Goal: Use online tool/utility: Use online tool/utility

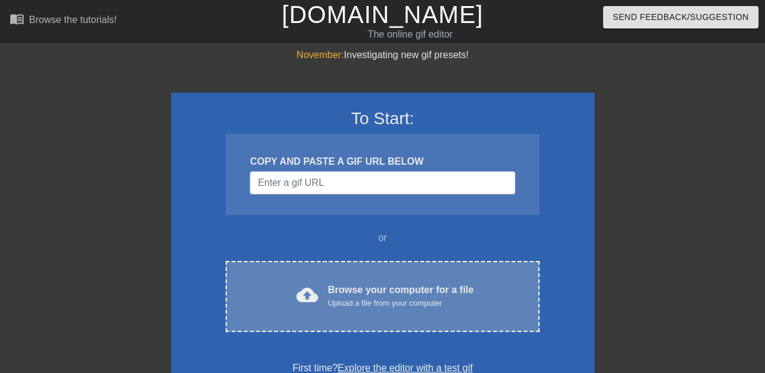
click at [376, 287] on div "Browse your computer for a file Upload a file from your computer" at bounding box center [401, 295] width 146 height 27
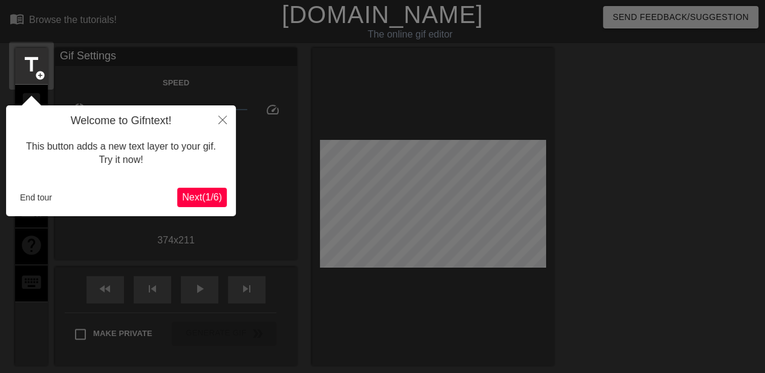
scroll to position [30, 0]
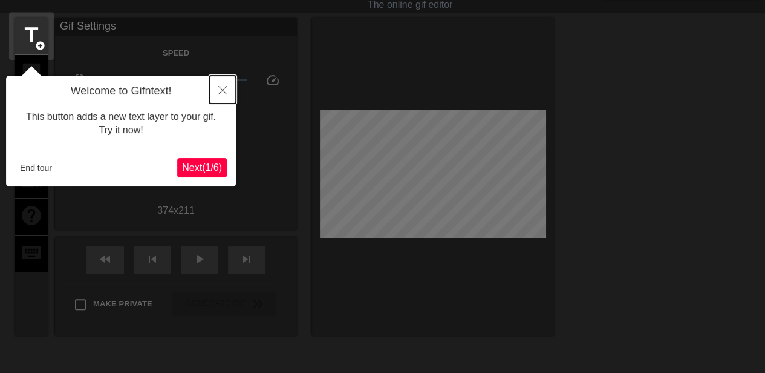
click at [223, 79] on button "Close" at bounding box center [222, 90] width 27 height 28
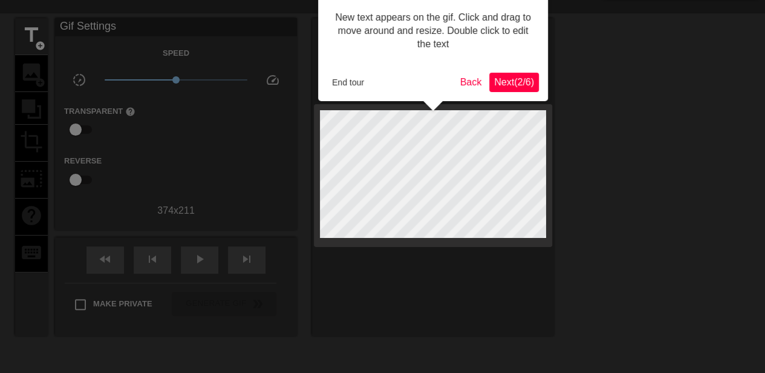
scroll to position [0, 0]
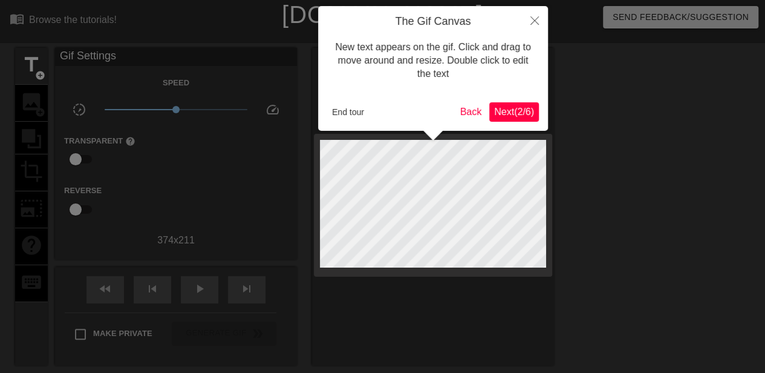
click at [513, 110] on span "Next ( 2 / 6 )" at bounding box center [514, 111] width 40 height 10
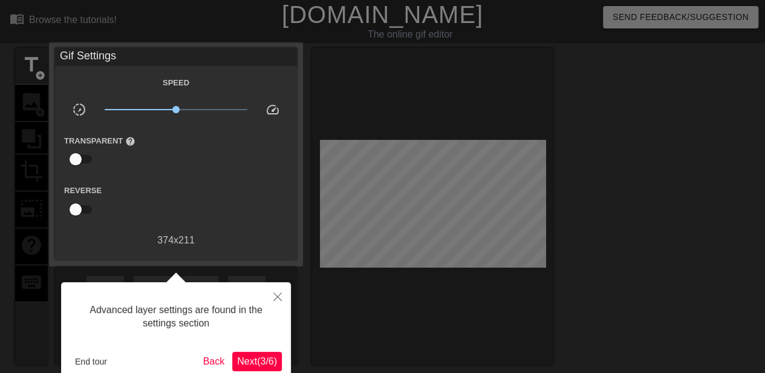
scroll to position [30, 0]
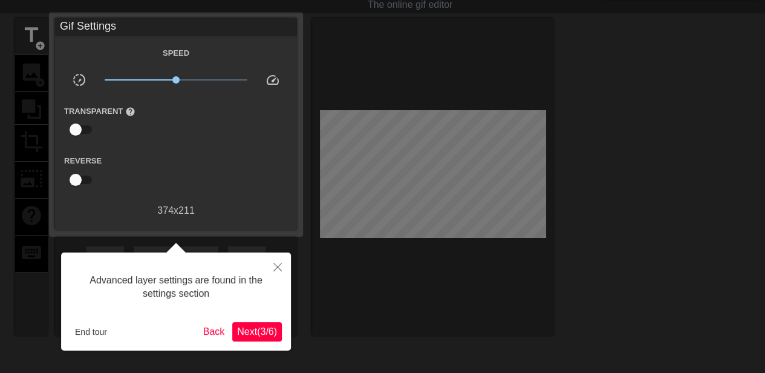
click at [261, 326] on span "Next ( 3 / 6 )" at bounding box center [257, 331] width 40 height 10
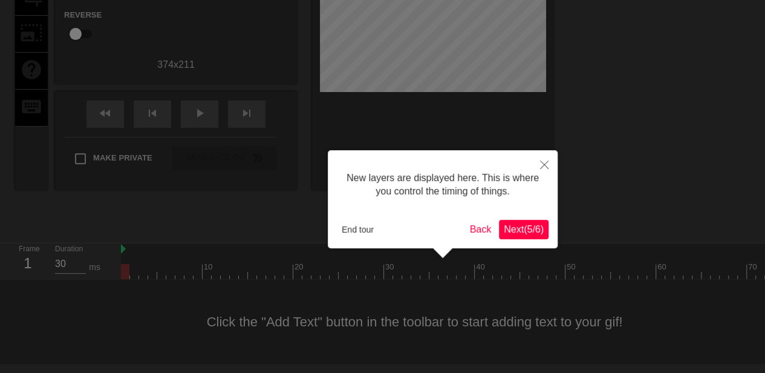
scroll to position [10, 0]
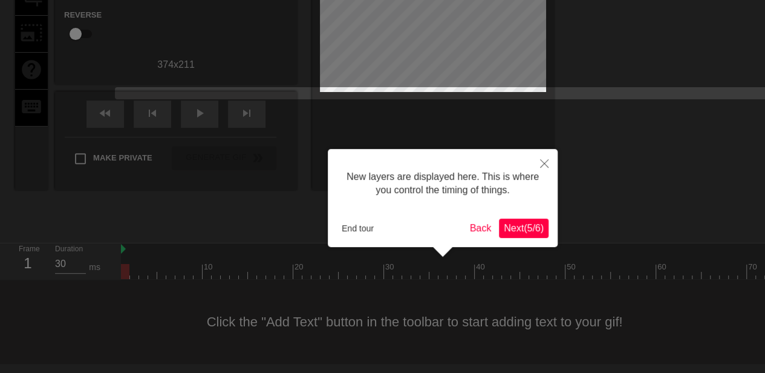
click at [516, 224] on span "Next ( 5 / 6 )" at bounding box center [524, 228] width 40 height 10
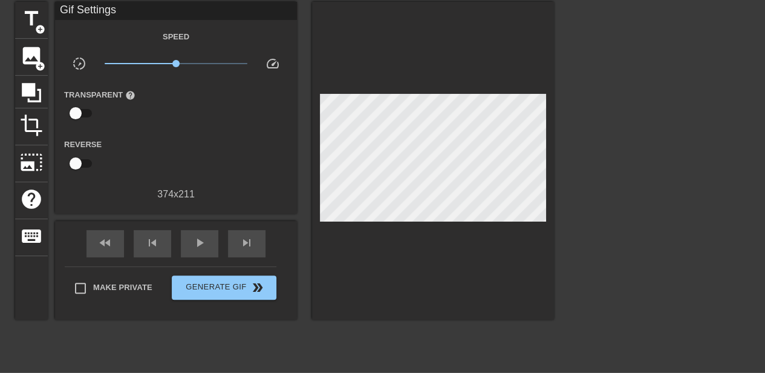
scroll to position [19, 0]
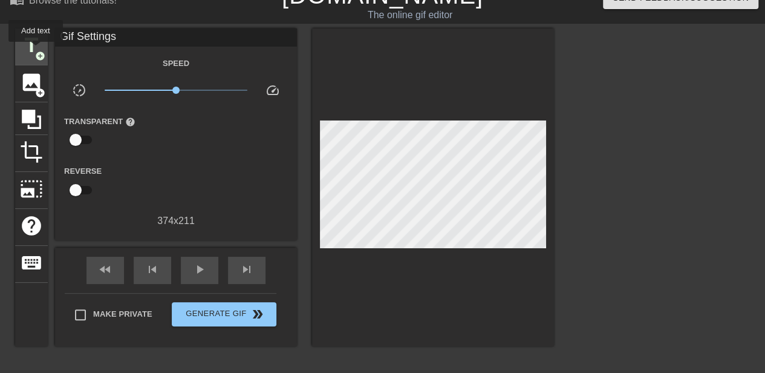
click at [36, 49] on span "title" at bounding box center [31, 45] width 23 height 23
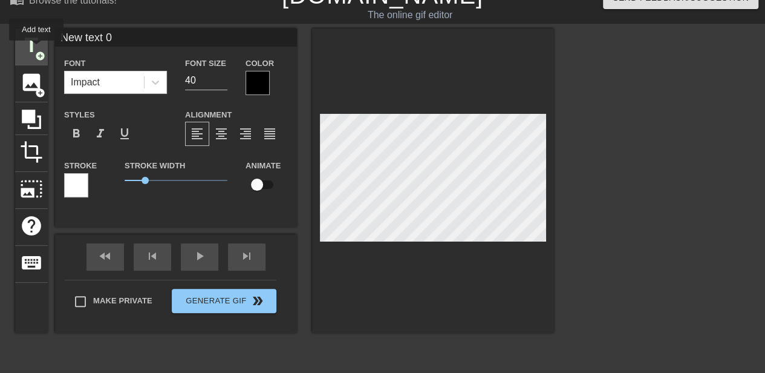
scroll to position [0, 0]
type input "New tex 0"
type textarea "New tex 0"
type input "New te 0"
type textarea "New te 0"
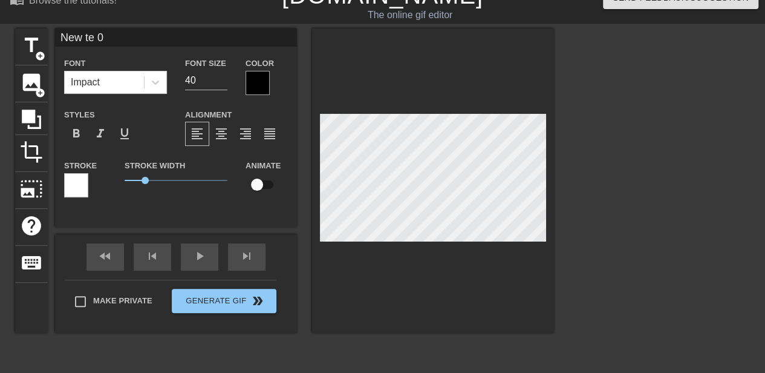
type input "New t 0"
type textarea "New t 0"
type input "New t"
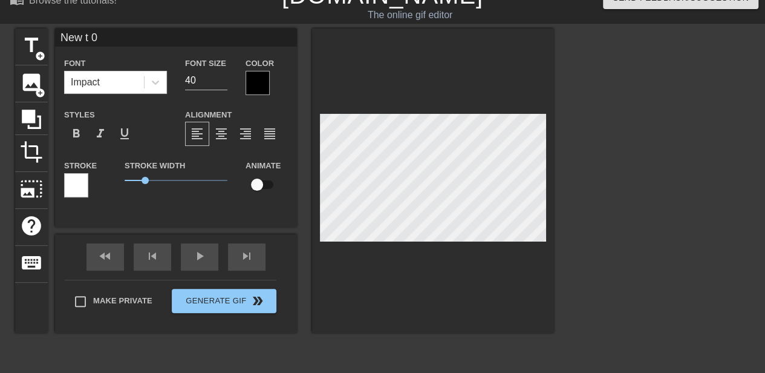
type textarea "New t"
type input "New t"
type textarea "New t"
type input "New"
type textarea "New"
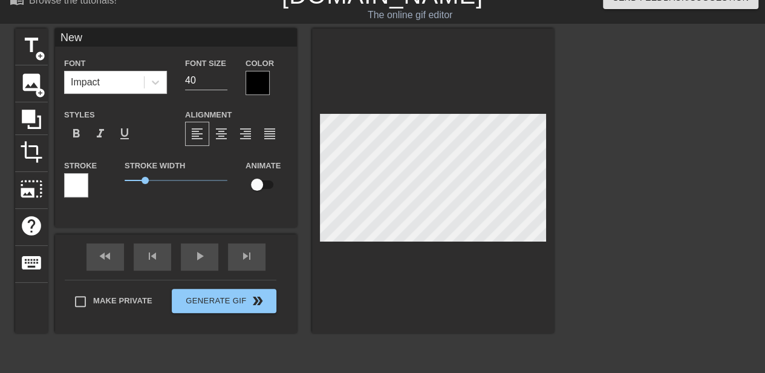
type input "New"
type textarea "New"
type input "Ne"
type textarea "Ne"
type input "N"
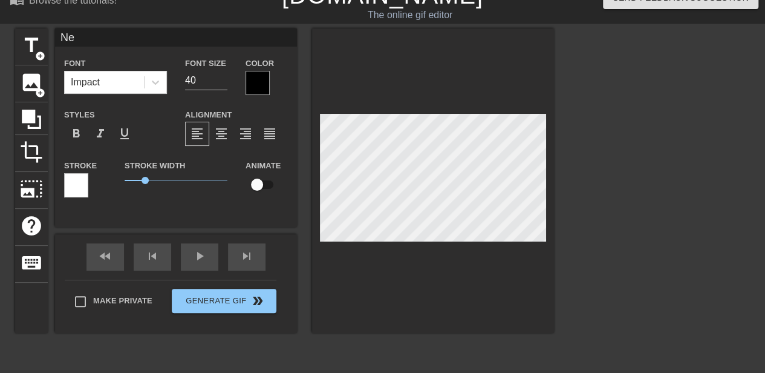
type textarea "N"
type input "S"
type textarea "S"
type input "Si"
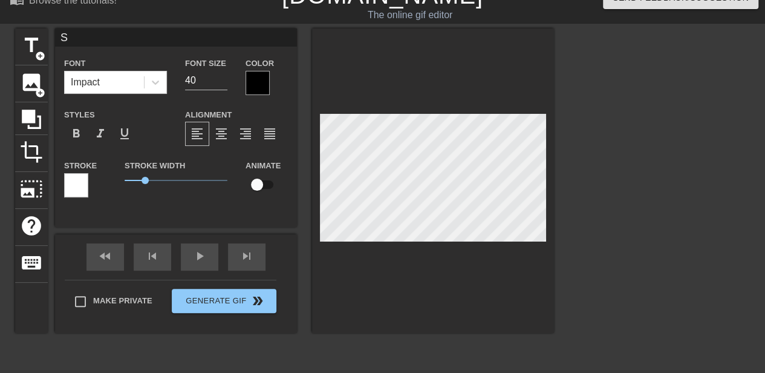
type textarea "Si"
type input "Sit"
type textarea "Sit"
type input "Sitc"
type textarea "Sitc"
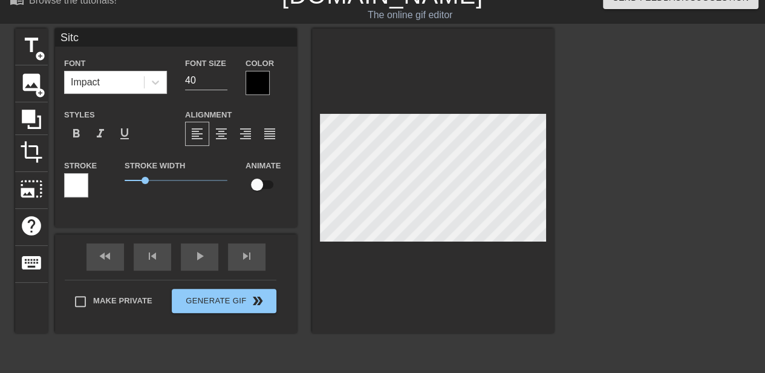
type input "Sitco"
type textarea "Sitco"
type input "Sitcom"
type textarea "Sitcom"
type input "Sitcom"
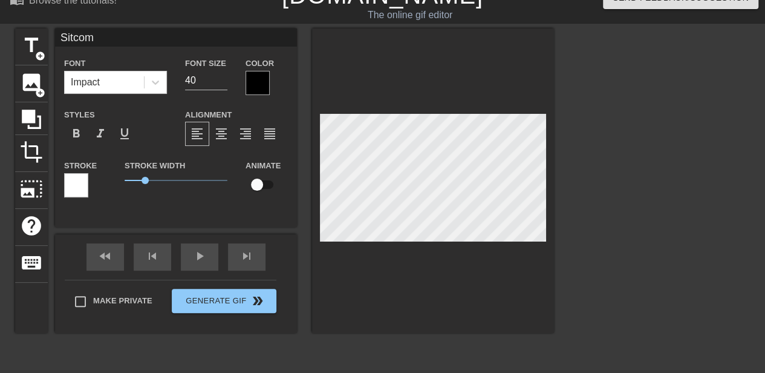
type textarea "Sitcom f"
type input "Sitcom fa"
type textarea "Sitcom fa"
type input "Sitcom fan"
type textarea "Sitcom fan"
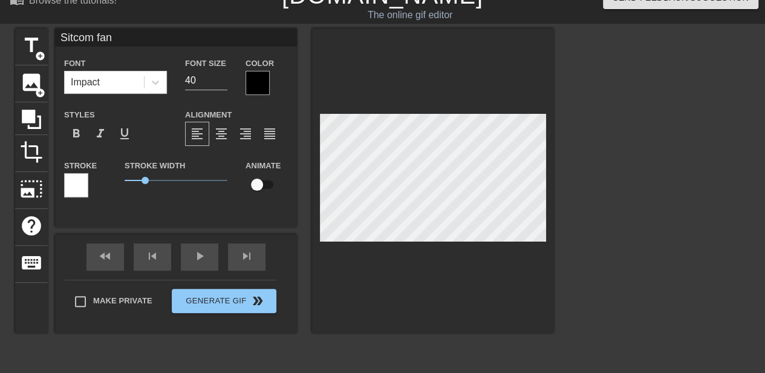
type input "Sitcom fans"
type textarea "Sitcom fans"
type input "Sitcom fans"
type textarea "Sitcom fans"
type input "Sitcom fans w"
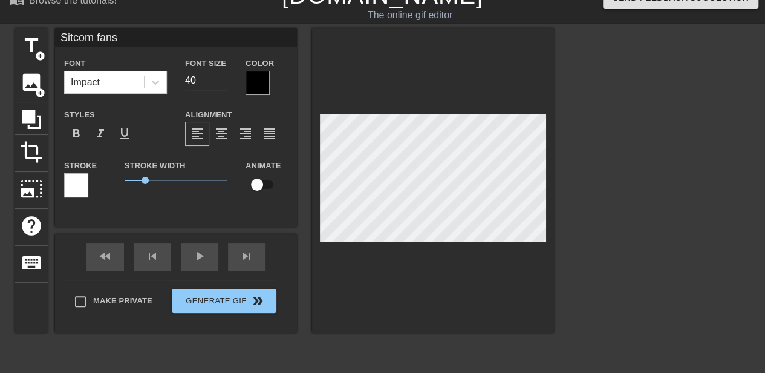
type textarea "Sitcom fans w"
type input "Sitcom fans wh"
type textarea "Sitcom fans wh"
type input "Sitcom fans whe"
type textarea "Sitcom fans whe"
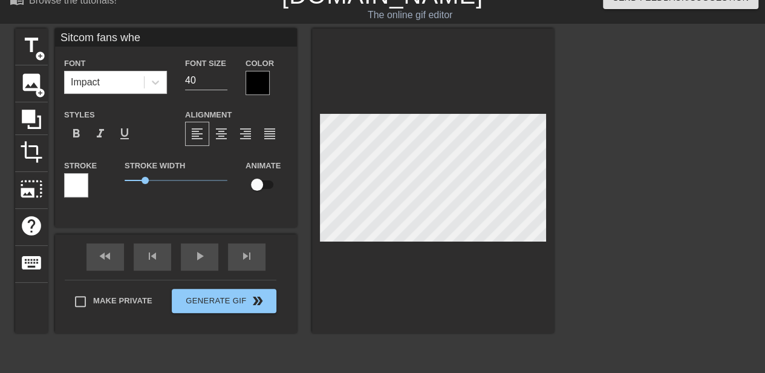
type input "Sitcom fans when"
type textarea "Sitcom fans when"
type input "Sitcom fans when"
type textarea "Sitcom fans when"
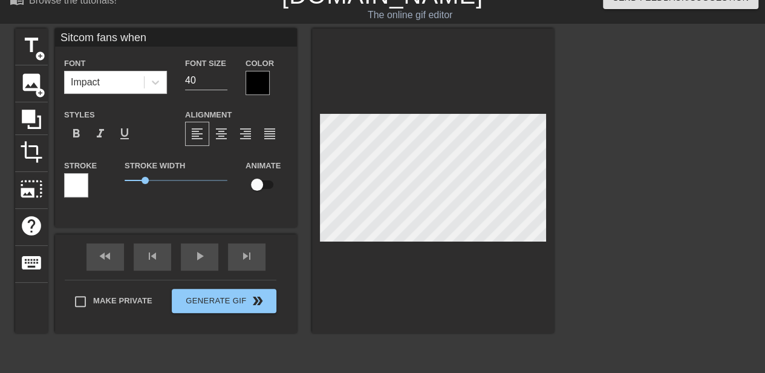
type input "Sitcom fans when ""
type textarea "Sitcom fans when ""
type input "Sitcom fans when "T"
type textarea "Sitcom fans when "T"
type input "Sitcom fans when "Th"
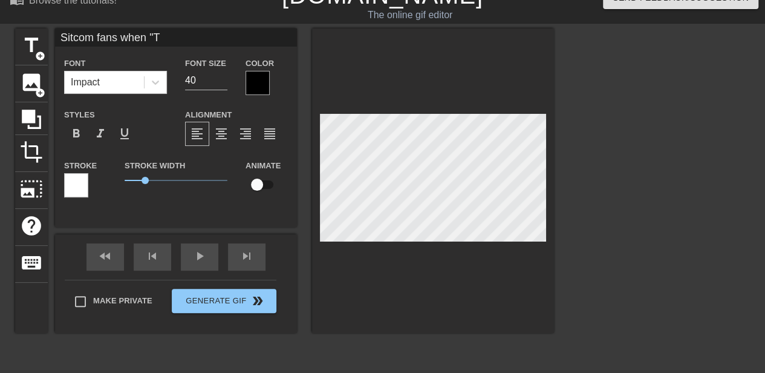
type textarea "Sitcom fans when "Th"
type input "Sitcom fans when "Tha"
type textarea "Sitcom fans when "Tha"
type input "Sitcom fans when "That"
type textarea "Sitcom fans when "That"
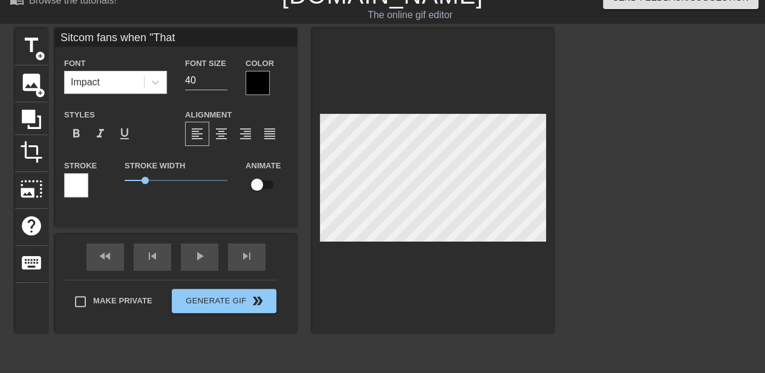
type input "Sitcom fans when "That'"
type textarea "Sitcom fans when "That'"
type input "Sitcom fans when "That's"
type textarea "Sitcom fans when "That's"
type input "Sitcom fans when "That's"
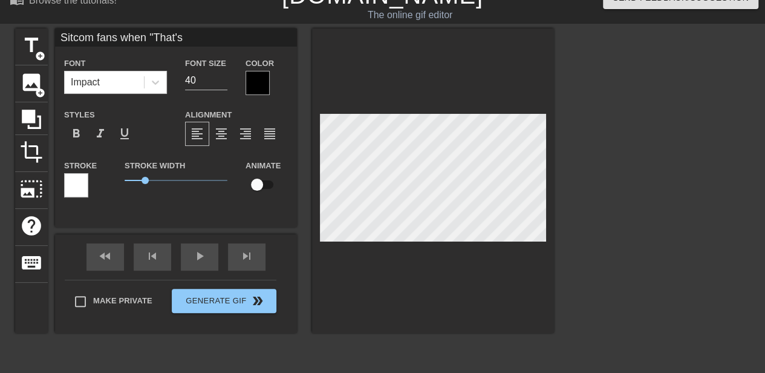
type textarea "Sitcom fans when "That's"
type input "Sitcom fans when "That's m"
type textarea "Sitcom fans when "That's m"
type input "Sitcom fans when "That's my"
type textarea "Sitcom fans when "That's my"
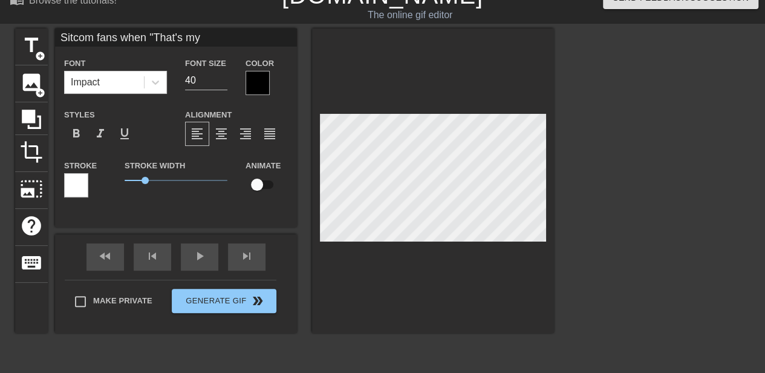
scroll to position [2, 7]
type input "Sitcom fans when "That's my"
type textarea "Sitcom fans when "That's my"
type input "Sitcom fans when "That's my L"
type textarea "Sitcom fans when "That's my L"
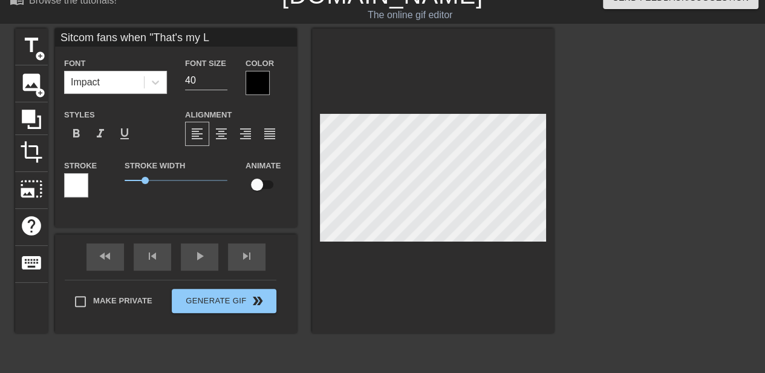
type input "Sitcom fans when "That's my Lu"
type textarea "Sitcom fans when "That's my Lu"
type input "Sitcom fans when "That's my Lun"
type textarea "Sitcom fans when "That's my Lun"
type input "Sitcom fans when "That's my Lune"
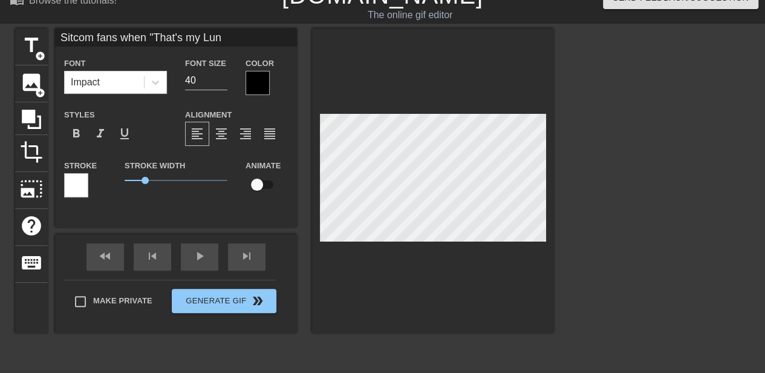
type textarea "Sitcom fans when "That's my Lune"
type input "Sitcom fans when "That's my [PERSON_NAME]"
type textarea "Sitcom fans when "That's my [PERSON_NAME]"
type input "Sitcom fans when "That's my [PERSON_NAME]~"
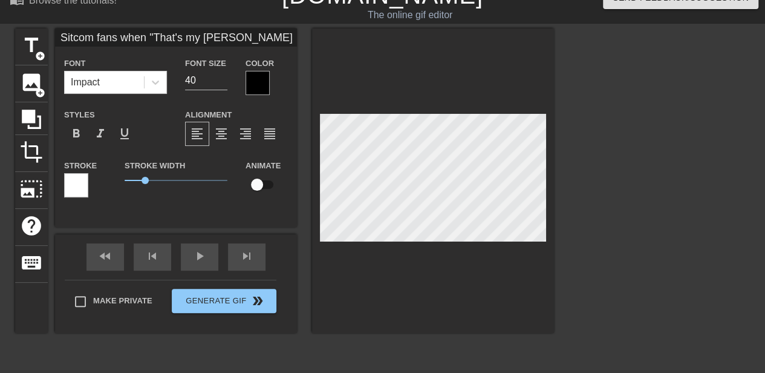
type textarea "Sitcom fans when "That's my [PERSON_NAME]~"
type input "Sitcom fans when "That's my [PERSON_NAME]~""
type textarea "Sitcom fans when "That's my [PERSON_NAME]~""
click at [221, 80] on input "39" at bounding box center [206, 80] width 42 height 19
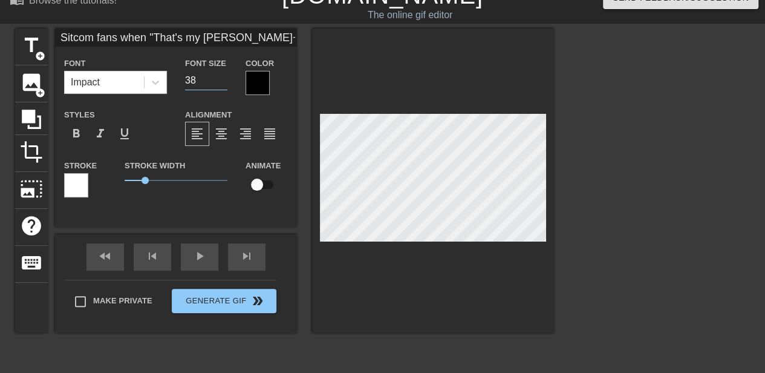
click at [221, 80] on input "38" at bounding box center [206, 80] width 42 height 19
click at [221, 80] on input "37" at bounding box center [206, 80] width 42 height 19
click at [221, 80] on input "23" at bounding box center [206, 80] width 42 height 19
click at [221, 80] on input "22" at bounding box center [206, 80] width 42 height 19
click at [221, 80] on input "21" at bounding box center [206, 80] width 42 height 19
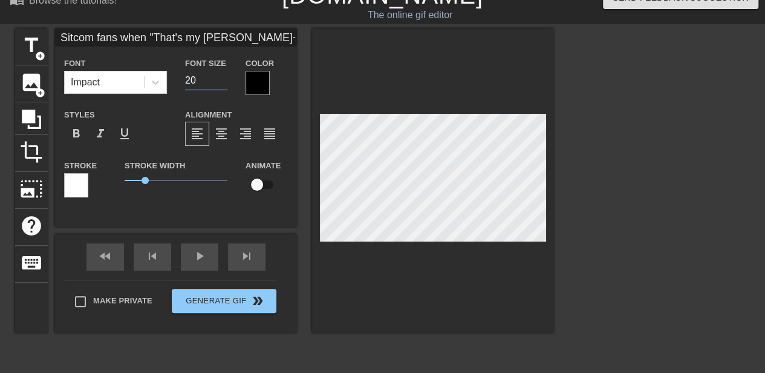
click at [221, 80] on input "20" at bounding box center [206, 80] width 42 height 19
click at [221, 80] on input "19" at bounding box center [206, 80] width 42 height 19
click at [221, 80] on input "18" at bounding box center [206, 80] width 42 height 19
click at [221, 80] on input "17" at bounding box center [206, 80] width 42 height 19
click at [221, 80] on input "16" at bounding box center [206, 80] width 42 height 19
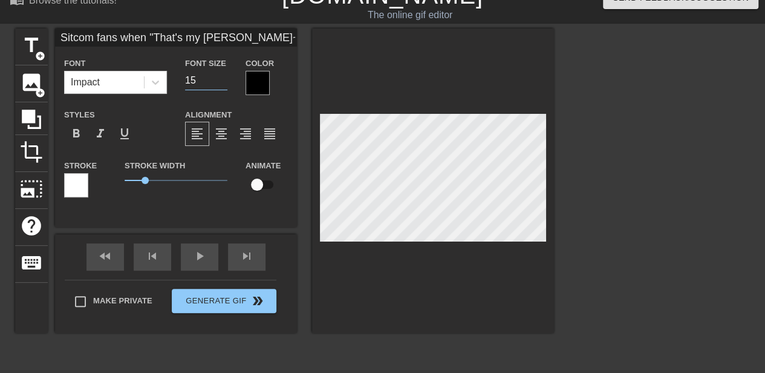
click at [221, 80] on input "15" at bounding box center [206, 80] width 42 height 19
click at [221, 80] on input "14" at bounding box center [206, 80] width 42 height 19
click at [221, 80] on input "13" at bounding box center [206, 80] width 42 height 19
type input "12"
click at [221, 80] on input "12" at bounding box center [206, 80] width 42 height 19
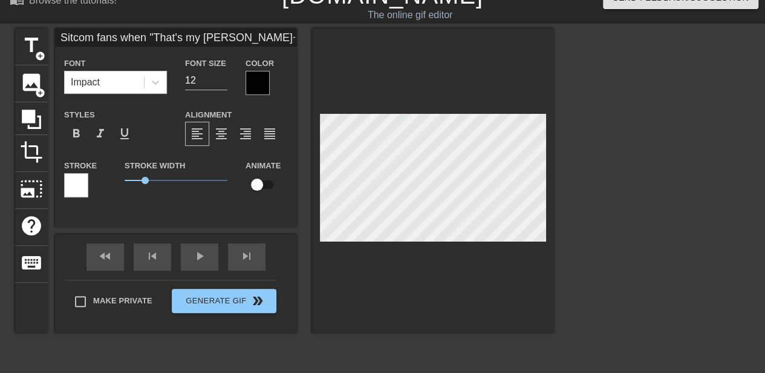
click at [260, 83] on div at bounding box center [258, 83] width 24 height 24
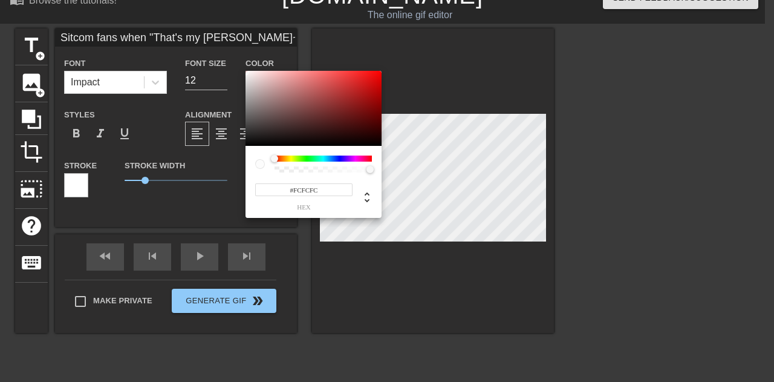
type input "#FFFFFF"
drag, startPoint x: 247, startPoint y: 143, endPoint x: 229, endPoint y: 55, distance: 90.2
click at [229, 55] on div "#FFFFFF hex" at bounding box center [387, 191] width 774 height 382
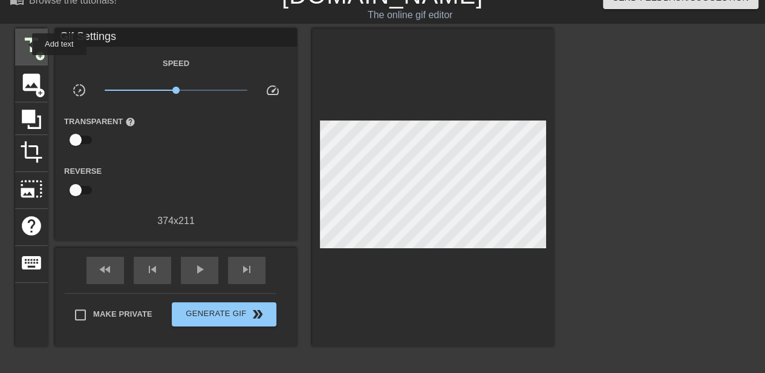
click at [28, 45] on span "title" at bounding box center [31, 45] width 23 height 23
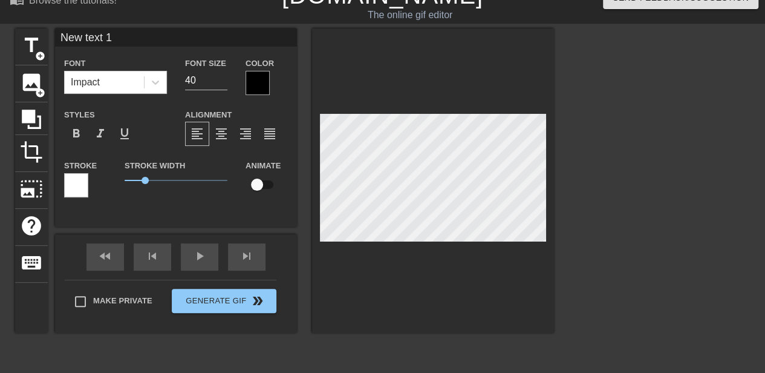
type input "Newtext 1"
type textarea "Newtext 1"
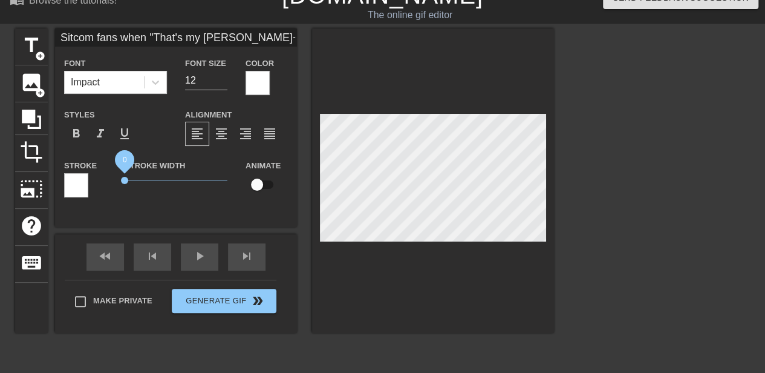
drag, startPoint x: 145, startPoint y: 180, endPoint x: 88, endPoint y: 193, distance: 58.4
click at [88, 193] on div "Stroke Stroke Width 0 Animate" at bounding box center [176, 183] width 242 height 50
click at [422, 256] on div at bounding box center [433, 180] width 242 height 304
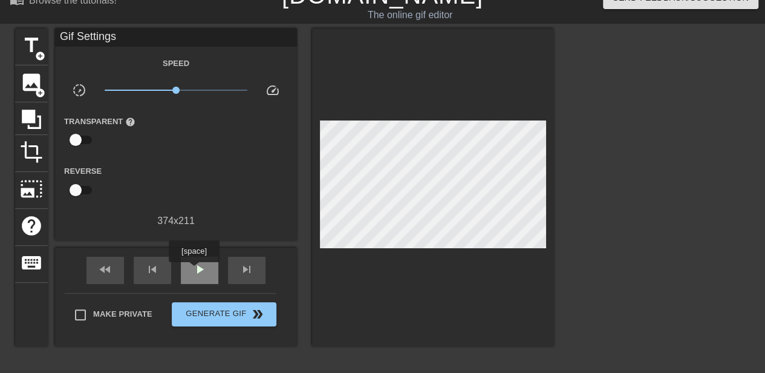
click at [194, 270] on span "play_arrow" at bounding box center [199, 269] width 15 height 15
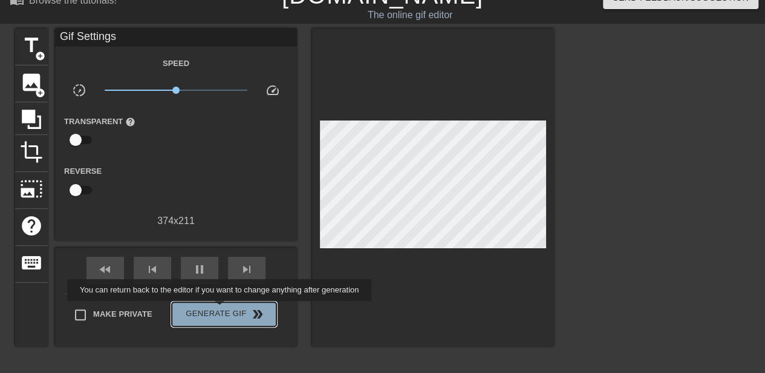
type input "40"
click at [221, 309] on span "Generate Gif double_arrow" at bounding box center [224, 314] width 95 height 15
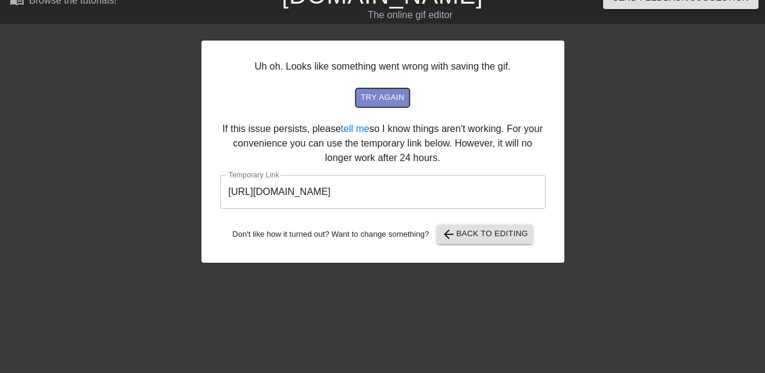
click at [381, 93] on span "try again" at bounding box center [383, 98] width 44 height 14
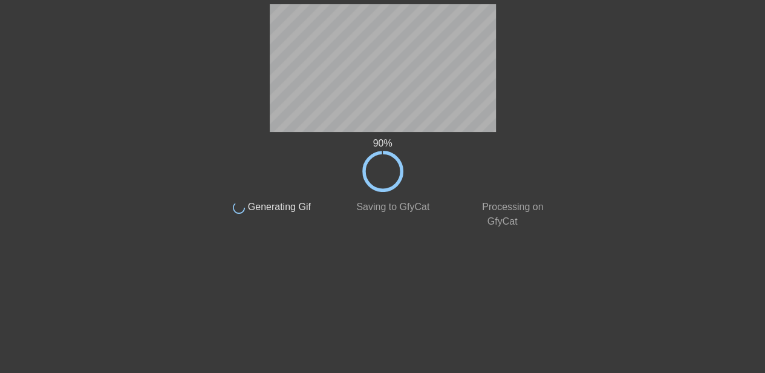
scroll to position [0, 0]
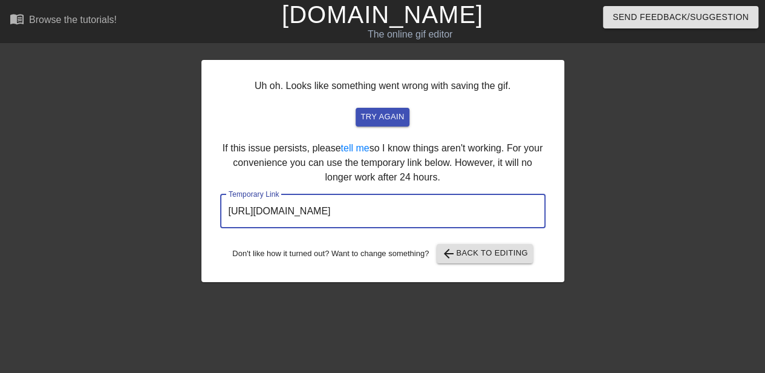
drag, startPoint x: 230, startPoint y: 214, endPoint x: 500, endPoint y: 194, distance: 270.6
click at [500, 194] on input "[URL][DOMAIN_NAME]" at bounding box center [382, 211] width 325 height 34
